Goal: Use online tool/utility

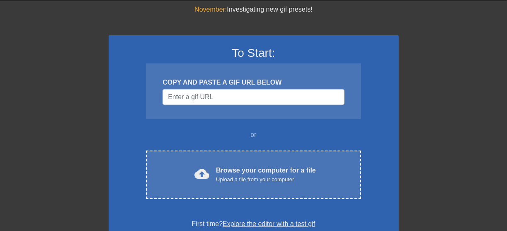
scroll to position [41, 0]
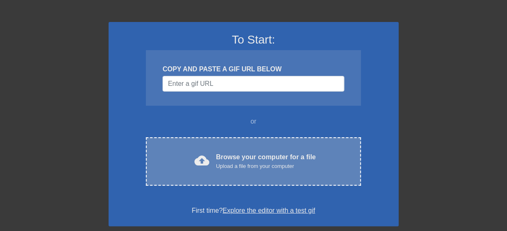
click at [270, 156] on div "Browse your computer for a file Upload a file from your computer" at bounding box center [266, 161] width 100 height 18
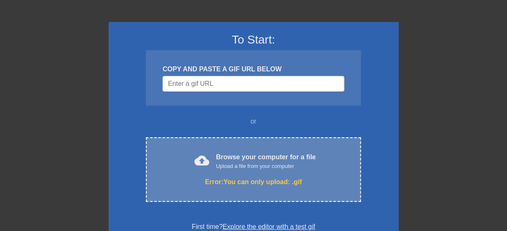
click at [270, 159] on div "Browse your computer for a file Upload a file from your computer" at bounding box center [266, 161] width 100 height 18
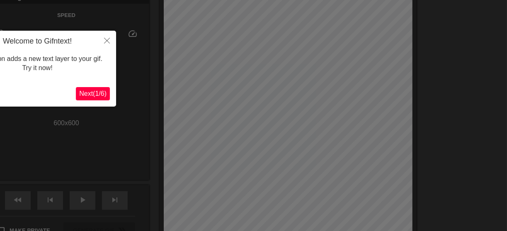
scroll to position [20, 0]
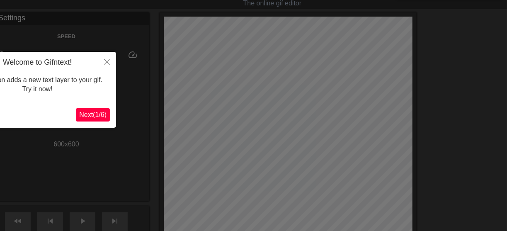
click at [102, 110] on button "Next ( 1 / 6 )" at bounding box center [93, 114] width 34 height 13
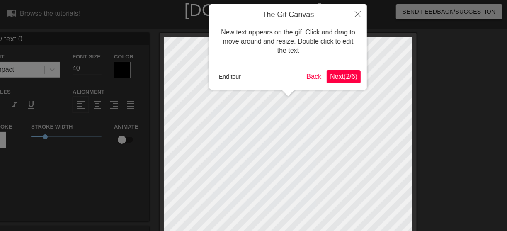
click at [353, 75] on span "Next ( 2 / 6 )" at bounding box center [343, 76] width 27 height 7
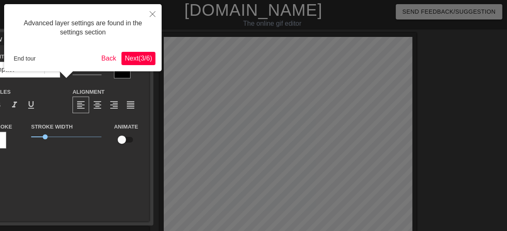
scroll to position [20, 0]
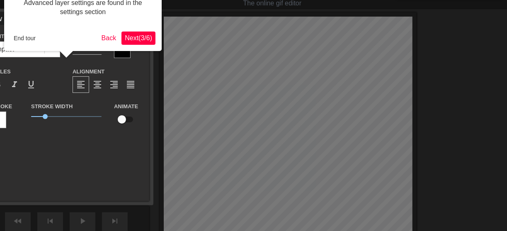
click at [147, 34] on button "Next ( 3 / 6 )" at bounding box center [138, 38] width 34 height 13
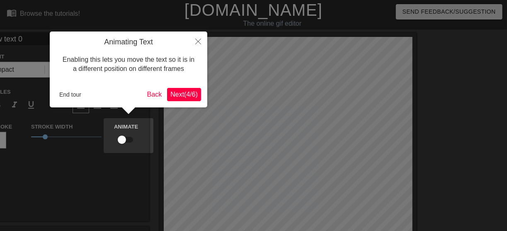
click at [179, 91] on span "Next ( 4 / 6 )" at bounding box center [183, 94] width 27 height 7
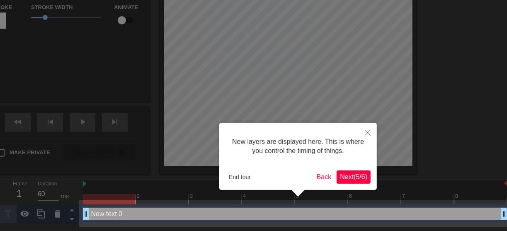
click at [350, 178] on span "Next ( 5 / 6 )" at bounding box center [353, 176] width 27 height 7
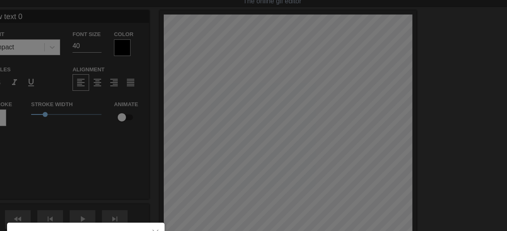
scroll to position [0, 0]
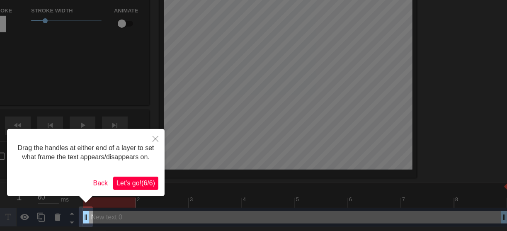
click at [138, 184] on span "Let's go! ( 6 / 6 )" at bounding box center [136, 183] width 39 height 7
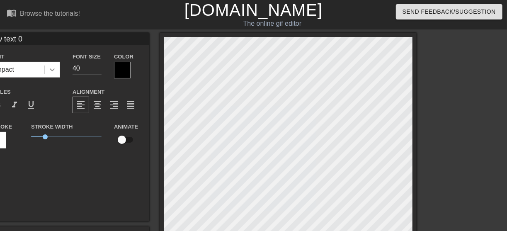
click at [53, 70] on icon at bounding box center [52, 69] width 5 height 3
click at [23, 42] on input "New text 0" at bounding box center [66, 39] width 166 height 12
drag, startPoint x: 37, startPoint y: 43, endPoint x: -17, endPoint y: 43, distance: 54.3
click at [0, 43] on html "menu_book Browse the tutorials! [DOMAIN_NAME] The online gif editor Send Feedba…" at bounding box center [253, 171] width 507 height 343
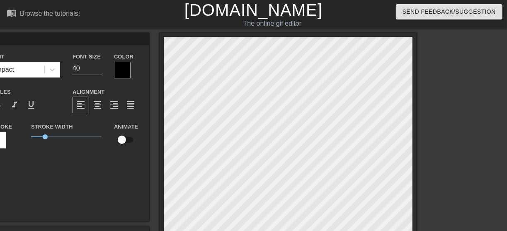
click at [61, 54] on div "Font Impact" at bounding box center [24, 64] width 83 height 27
click at [24, 13] on div "Browse the tutorials!" at bounding box center [50, 13] width 60 height 7
